Goal: Task Accomplishment & Management: Use online tool/utility

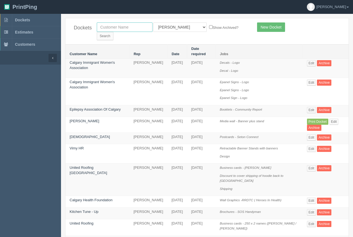
click at [142, 26] on input "text" at bounding box center [125, 26] width 56 height 9
type input "alberta health"
click at [113, 32] on input "Search" at bounding box center [105, 36] width 17 height 8
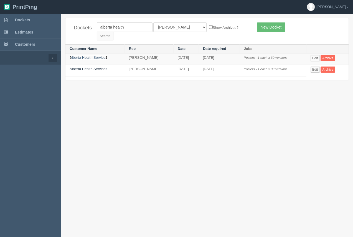
click at [88, 55] on link "Alberta Health Services" at bounding box center [89, 57] width 38 height 4
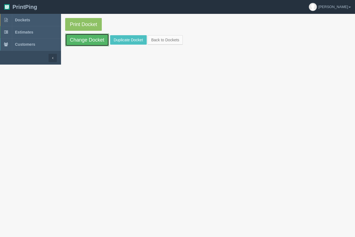
click at [89, 40] on link "Change Docket" at bounding box center [87, 40] width 44 height 13
